Goal: Transaction & Acquisition: Purchase product/service

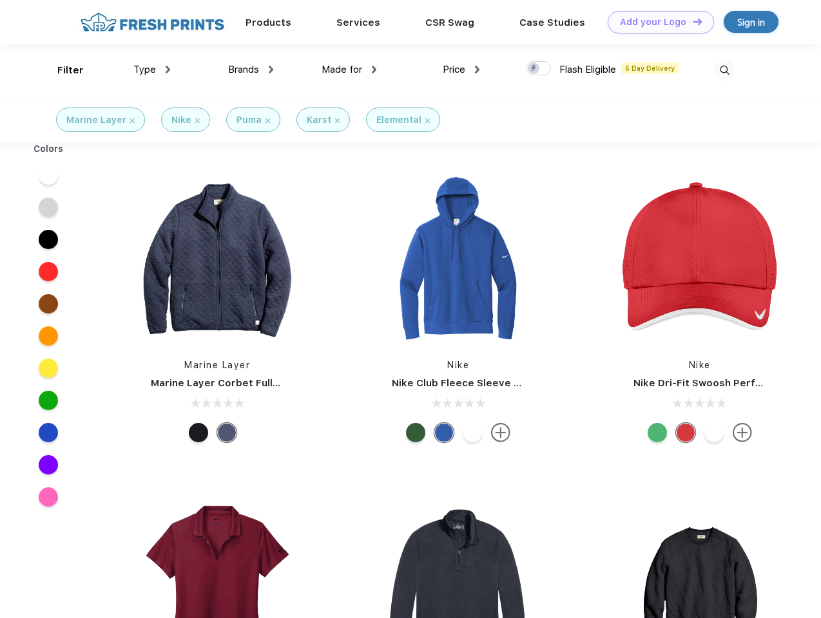
click at [656, 22] on link "Add your Logo Design Tool" at bounding box center [660, 22] width 106 height 23
click at [0, 0] on div "Design Tool" at bounding box center [0, 0] width 0 height 0
click at [691, 21] on link "Add your Logo Design Tool" at bounding box center [660, 22] width 106 height 23
click at [62, 70] on div "Filter" at bounding box center [70, 70] width 26 height 15
click at [152, 70] on span "Type" at bounding box center [144, 70] width 23 height 12
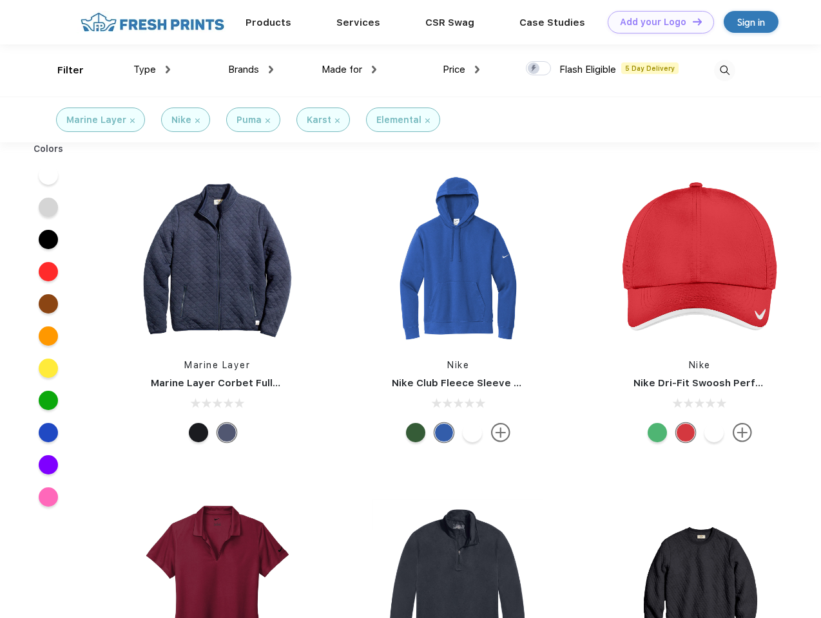
click at [251, 70] on span "Brands" at bounding box center [243, 70] width 31 height 12
click at [349, 70] on span "Made for" at bounding box center [341, 70] width 41 height 12
click at [461, 70] on span "Price" at bounding box center [453, 70] width 23 height 12
click at [538, 69] on div at bounding box center [538, 68] width 25 height 14
click at [534, 69] on input "checkbox" at bounding box center [530, 65] width 8 height 8
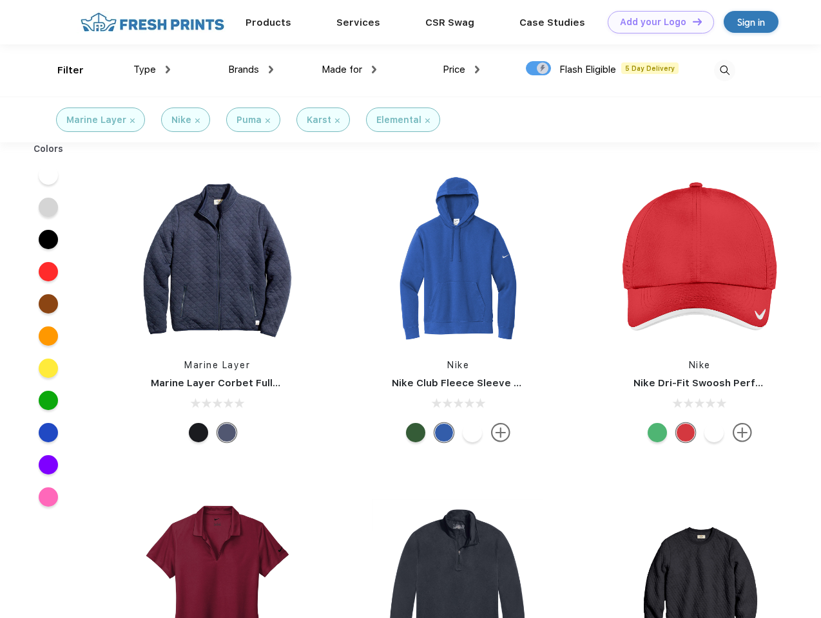
click at [724, 70] on img at bounding box center [724, 70] width 21 height 21
